Goal: Information Seeking & Learning: Learn about a topic

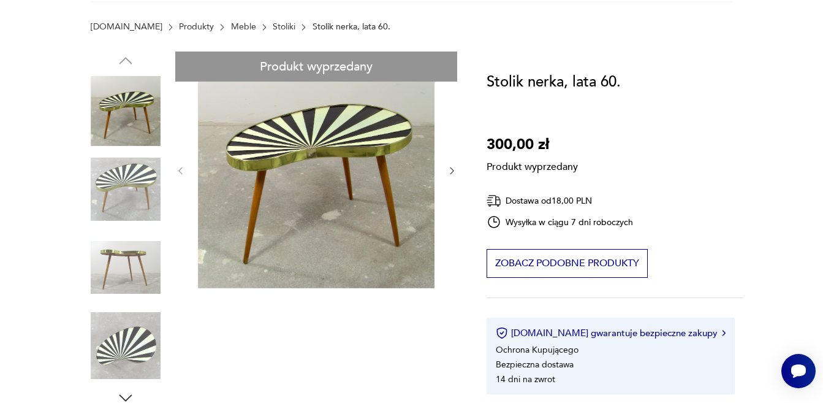
scroll to position [61, 0]
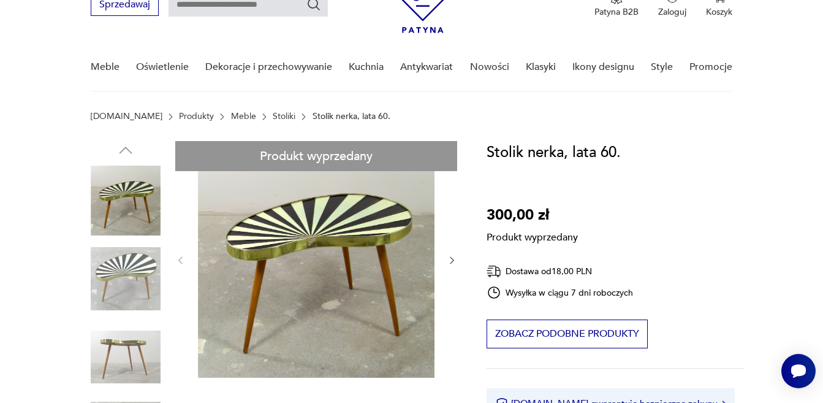
click at [273, 115] on link "Stoliki" at bounding box center [284, 117] width 23 height 10
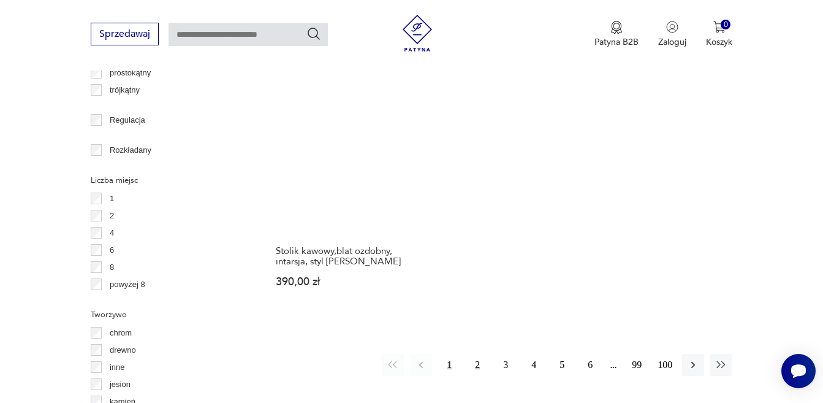
scroll to position [1673, 0]
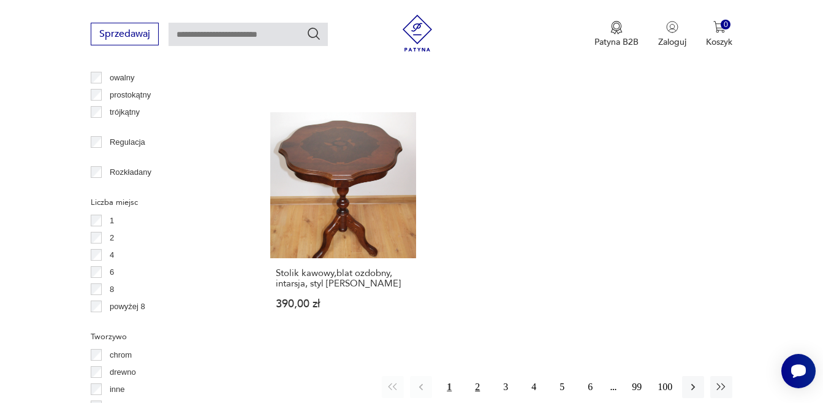
click at [481, 376] on button "2" at bounding box center [478, 387] width 22 height 22
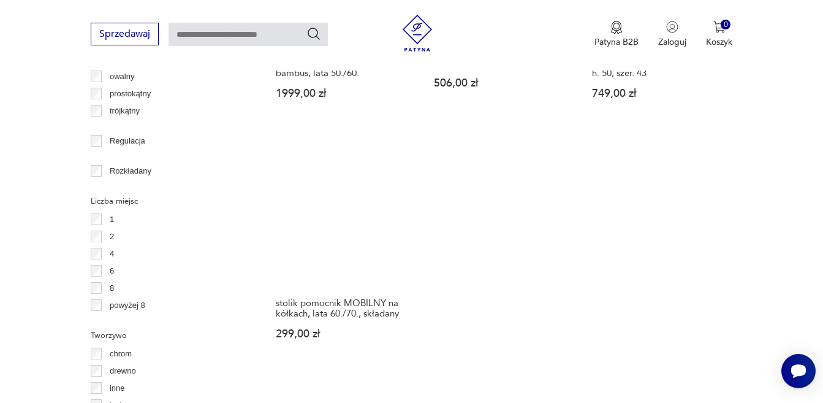
scroll to position [1736, 0]
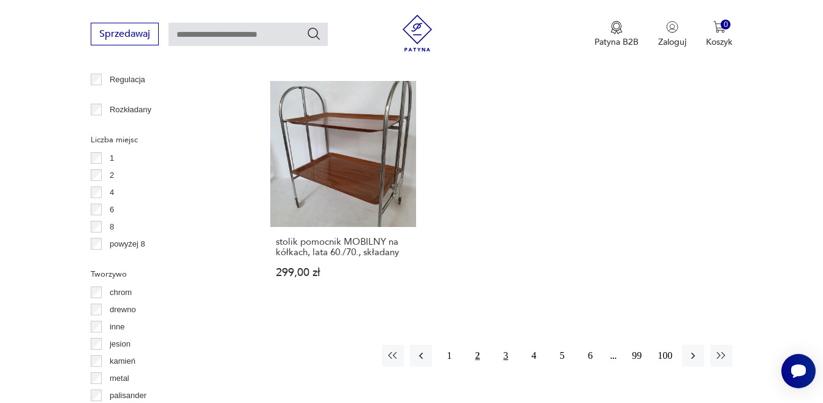
click at [509, 345] on button "3" at bounding box center [506, 356] width 22 height 22
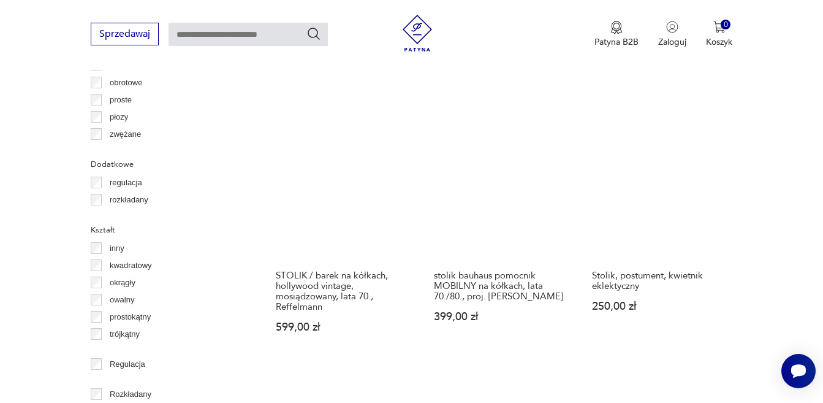
scroll to position [1429, 0]
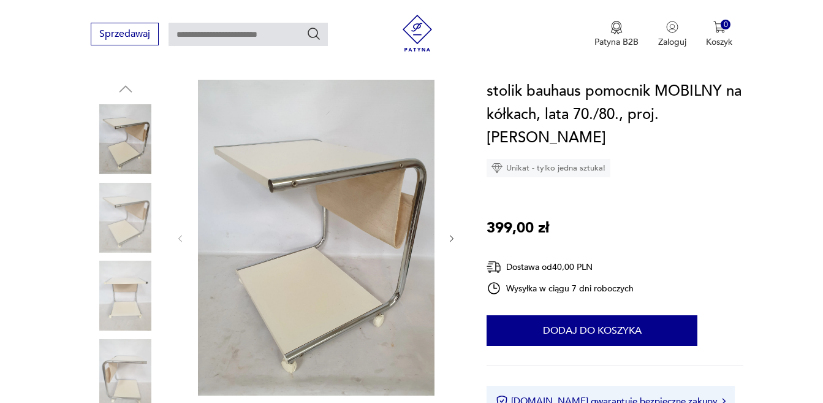
click at [112, 235] on img at bounding box center [126, 218] width 70 height 70
click at [112, 256] on div at bounding box center [126, 179] width 70 height 307
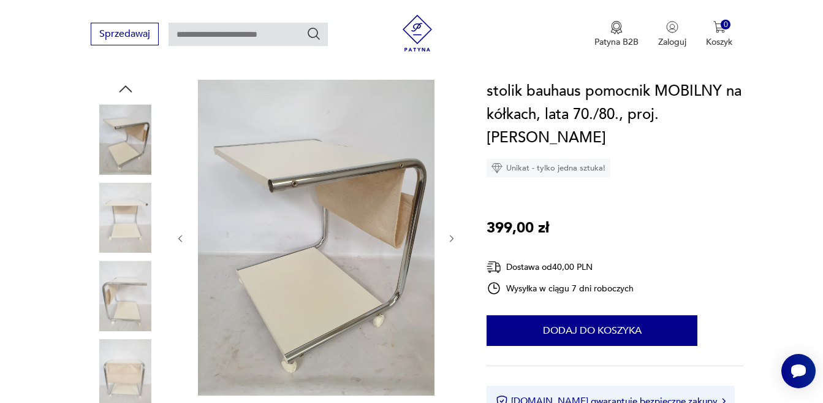
click at [128, 297] on img at bounding box center [126, 296] width 70 height 70
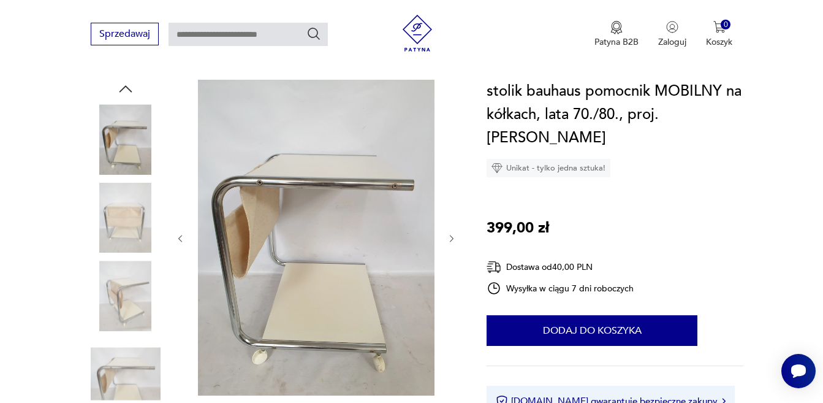
click at [136, 305] on img at bounding box center [126, 296] width 70 height 70
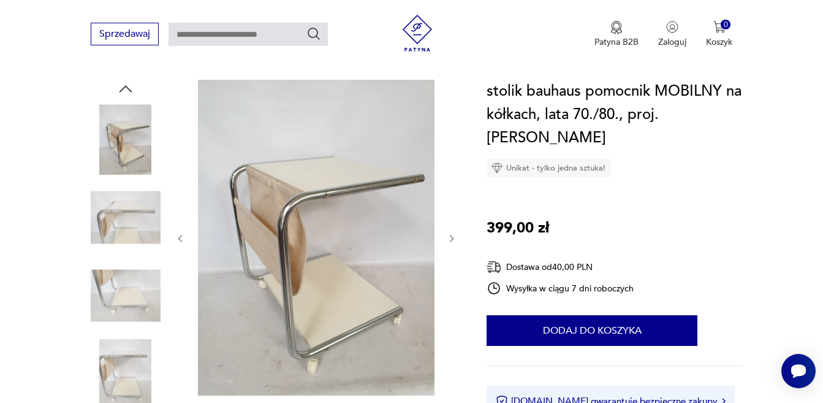
click at [136, 335] on div at bounding box center [126, 257] width 70 height 307
click at [139, 267] on img at bounding box center [126, 296] width 70 height 70
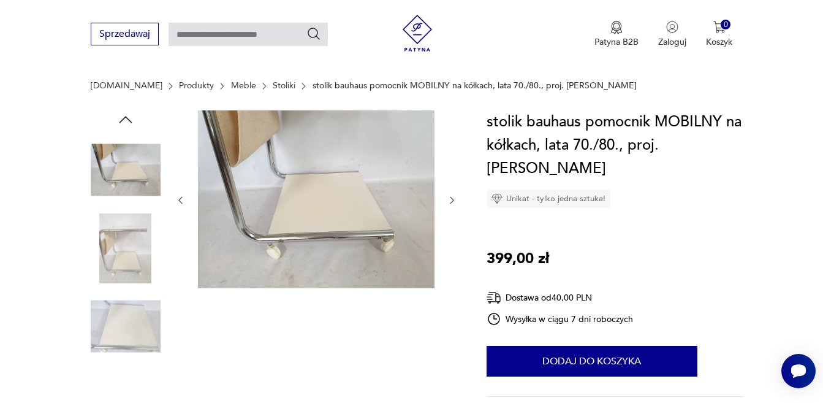
scroll to position [61, 0]
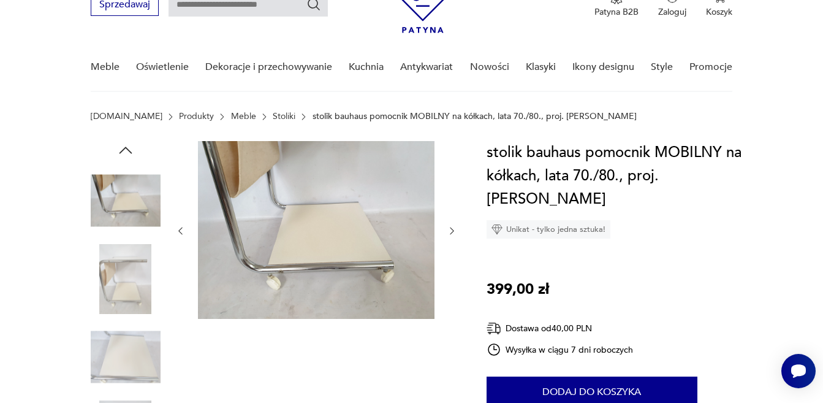
click at [129, 213] on img at bounding box center [126, 201] width 70 height 70
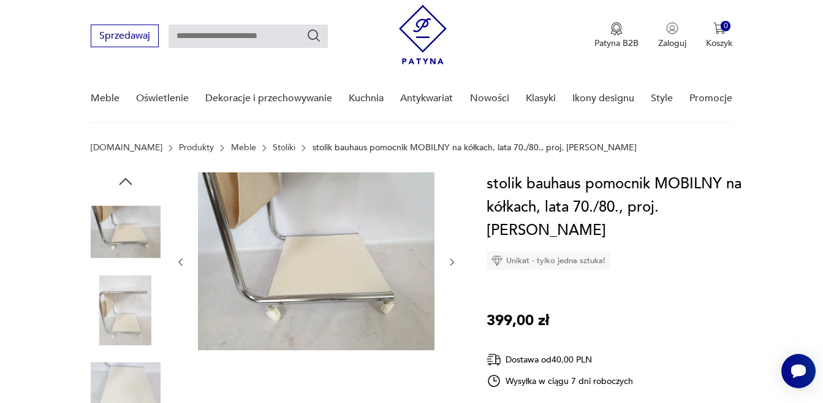
scroll to position [0, 0]
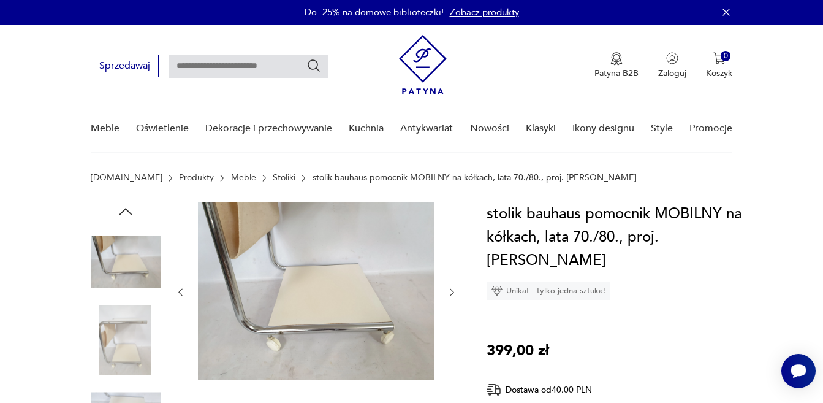
click at [129, 210] on icon "button" at bounding box center [125, 211] width 18 height 18
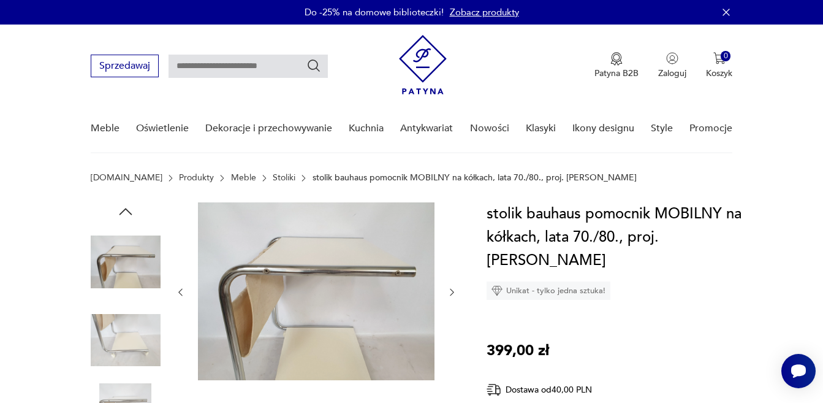
click at [126, 212] on icon "button" at bounding box center [125, 211] width 18 height 18
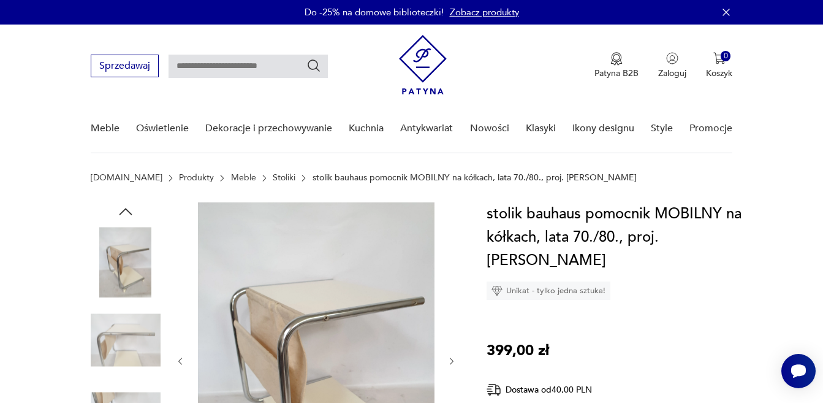
click at [126, 212] on icon "button" at bounding box center [125, 211] width 18 height 18
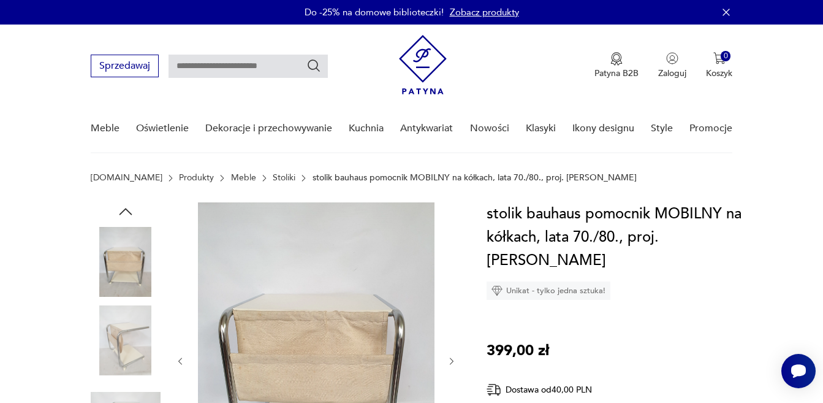
click at [126, 212] on icon "button" at bounding box center [125, 211] width 18 height 18
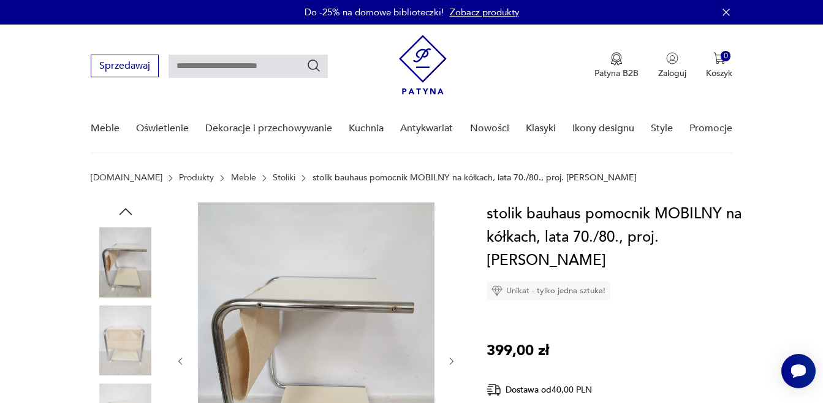
click at [126, 212] on icon "button" at bounding box center [125, 211] width 18 height 18
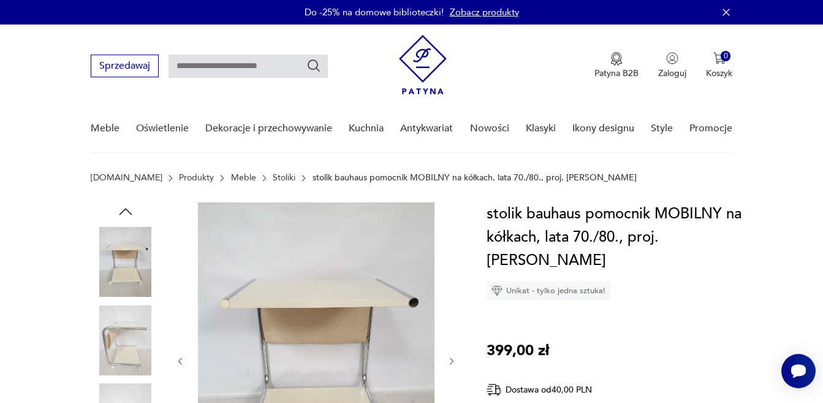
click at [126, 212] on icon "button" at bounding box center [125, 211] width 18 height 18
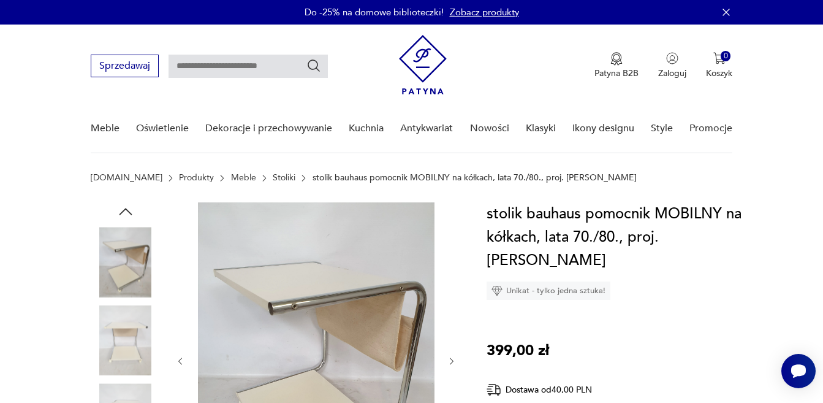
click at [128, 212] on icon "button" at bounding box center [125, 211] width 18 height 18
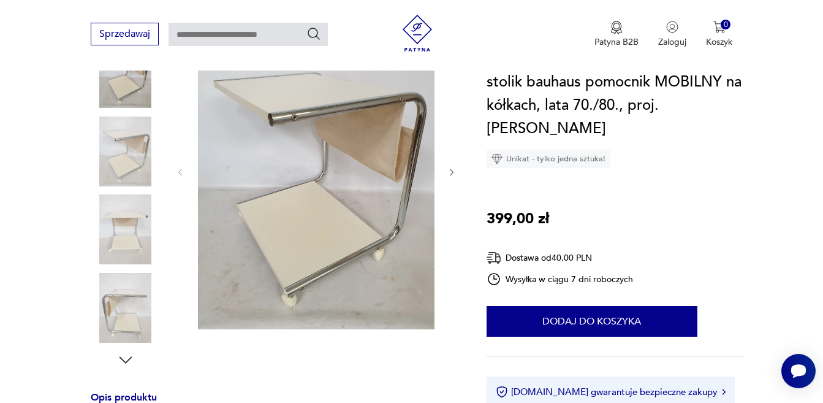
scroll to position [429, 0]
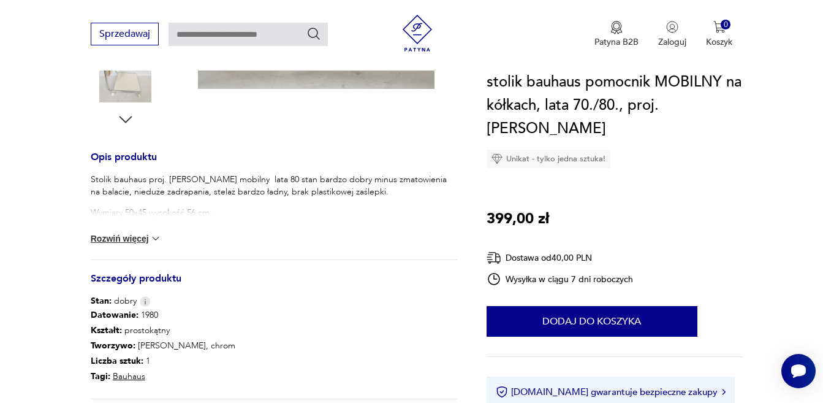
click at [156, 241] on img at bounding box center [156, 238] width 12 height 12
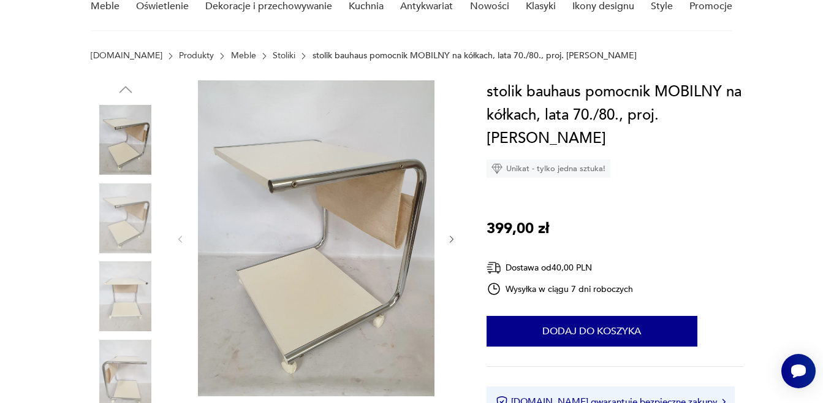
scroll to position [123, 0]
